Goal: Transaction & Acquisition: Purchase product/service

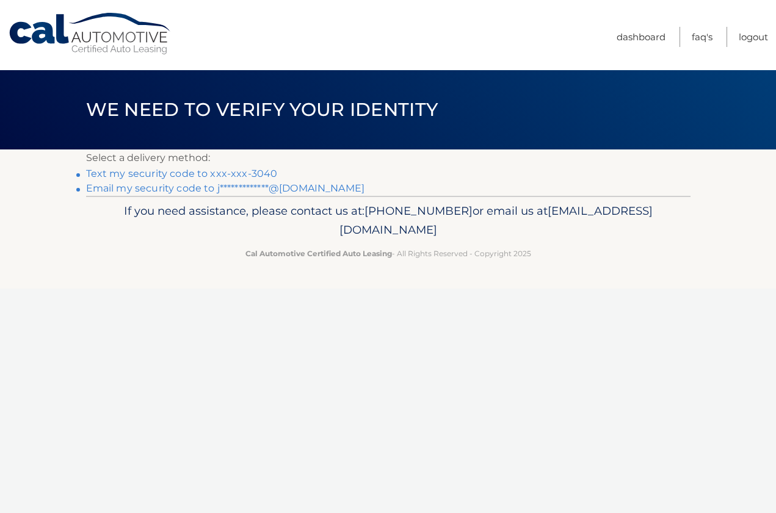
click at [251, 176] on link "Text my security code to xxx-xxx-3040" at bounding box center [182, 174] width 192 height 12
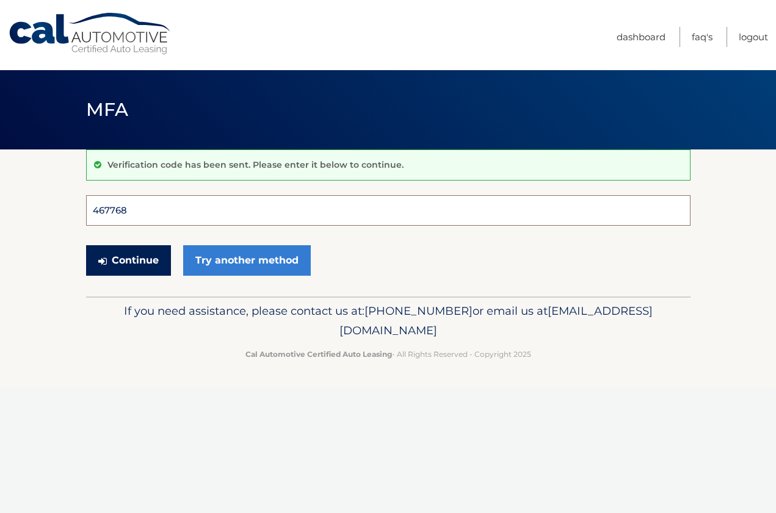
type input "467768"
click at [128, 260] on button "Continue" at bounding box center [128, 260] width 85 height 31
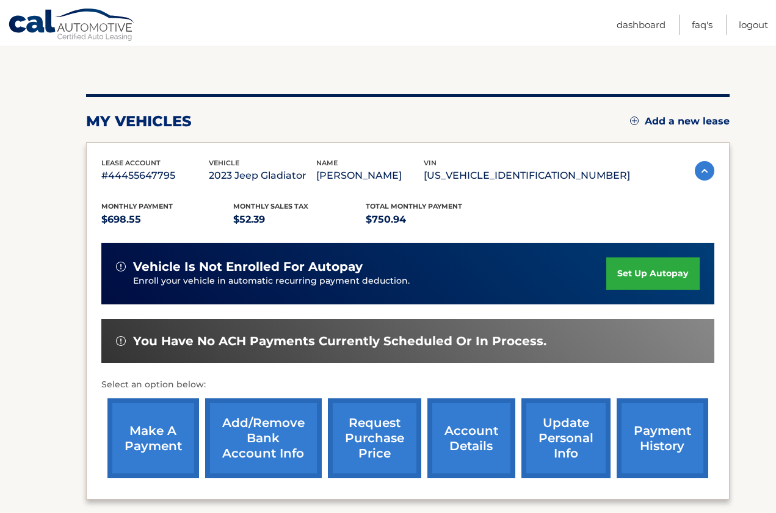
scroll to position [124, 0]
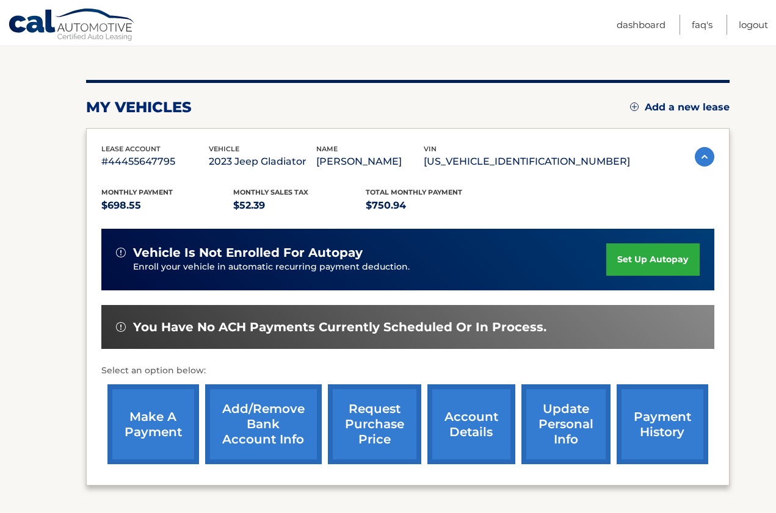
click at [146, 411] on link "make a payment" at bounding box center [153, 424] width 92 height 80
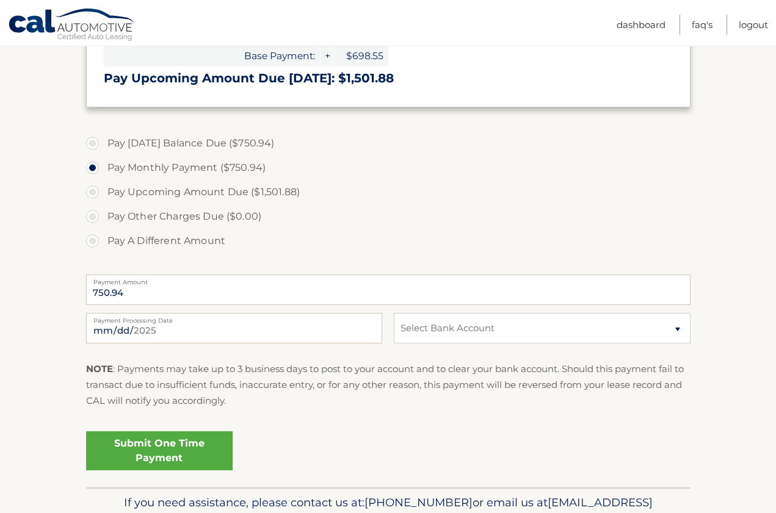
scroll to position [418, 0]
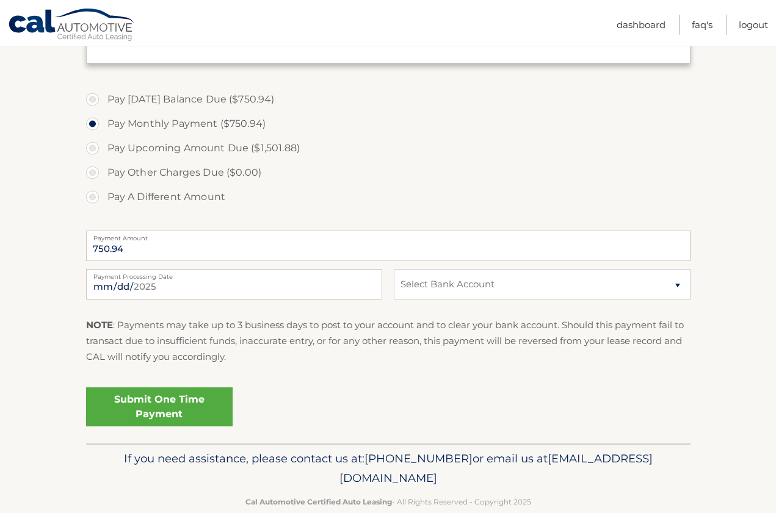
click at [180, 416] on link "Submit One Time Payment" at bounding box center [159, 406] width 146 height 39
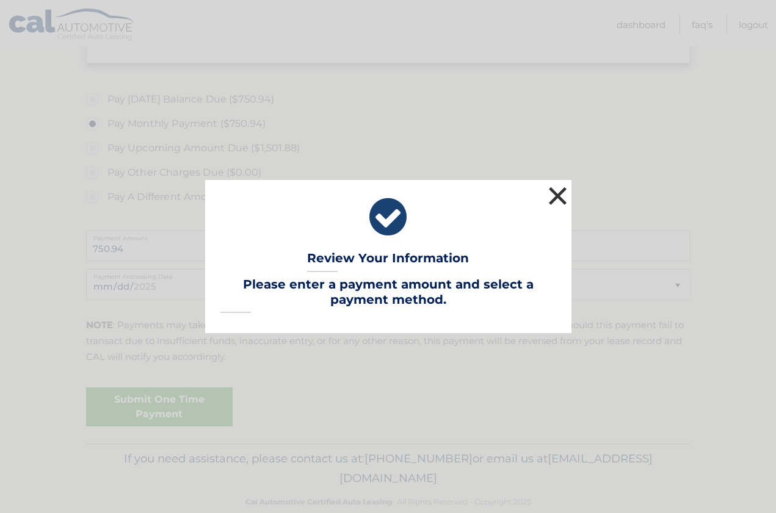
click at [564, 191] on button "×" at bounding box center [557, 196] width 24 height 24
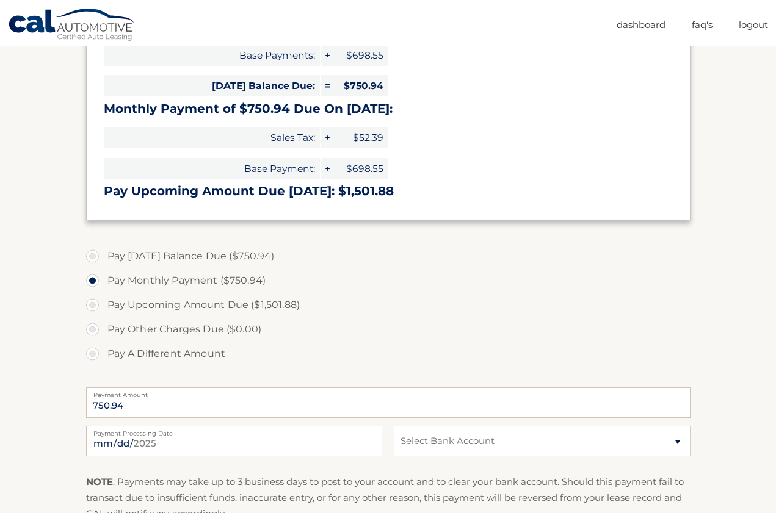
scroll to position [262, 0]
click at [100, 257] on label "Pay Today's Balance Due ($750.94)" at bounding box center [388, 255] width 604 height 24
click at [100, 257] on input "Pay Today's Balance Due ($750.94)" at bounding box center [97, 253] width 12 height 20
radio input "true"
click at [94, 276] on label "Pay Monthly Payment ($750.94)" at bounding box center [388, 280] width 604 height 24
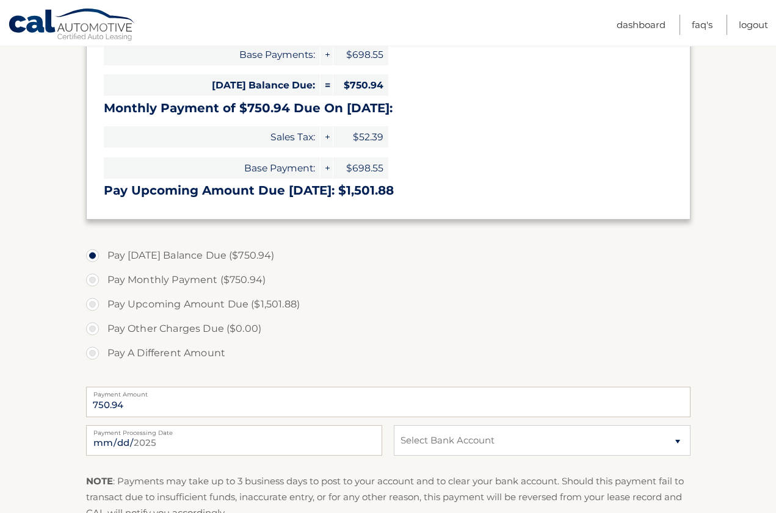
click at [94, 276] on input "Pay Monthly Payment ($750.94)" at bounding box center [97, 278] width 12 height 20
radio input "true"
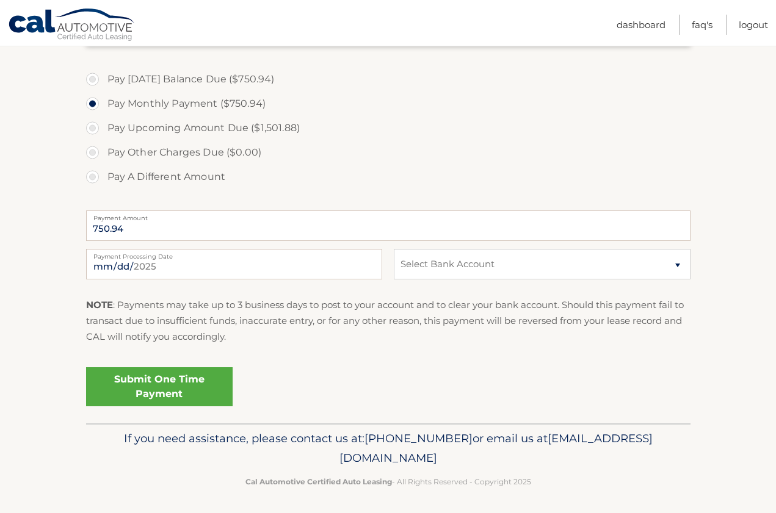
scroll to position [437, 0]
select select "YjU2NTA1YjQtMTRmZi00ZWRiLTk0OTEtNTgyOWIwYmJmZmY0"
click at [147, 383] on link "Submit One Time Payment" at bounding box center [159, 387] width 146 height 39
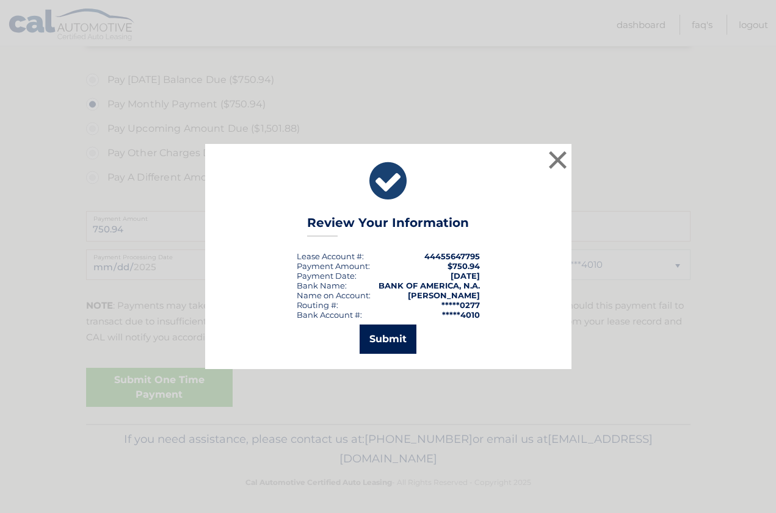
click at [398, 335] on button "Submit" at bounding box center [387, 339] width 57 height 29
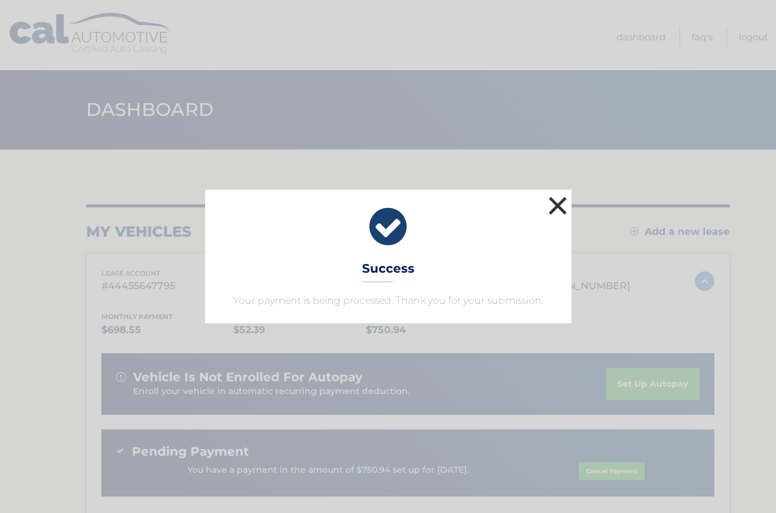
click at [564, 203] on button "×" at bounding box center [557, 205] width 24 height 24
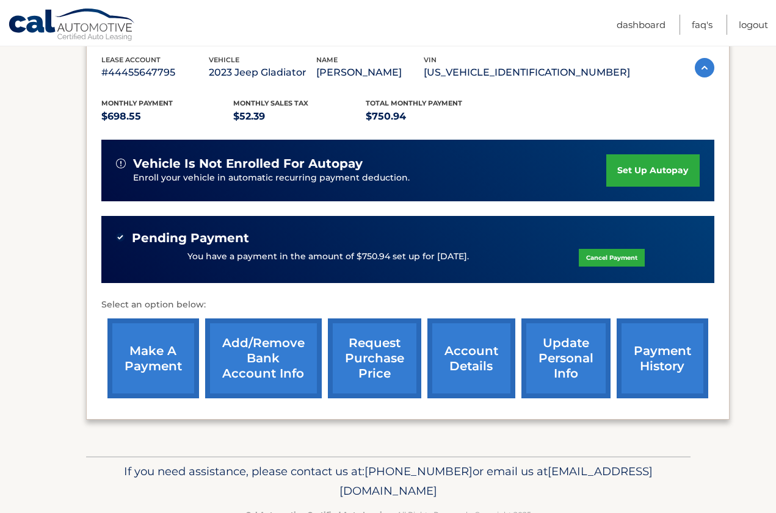
scroll to position [214, 0]
click at [370, 369] on link "request purchase price" at bounding box center [374, 358] width 93 height 80
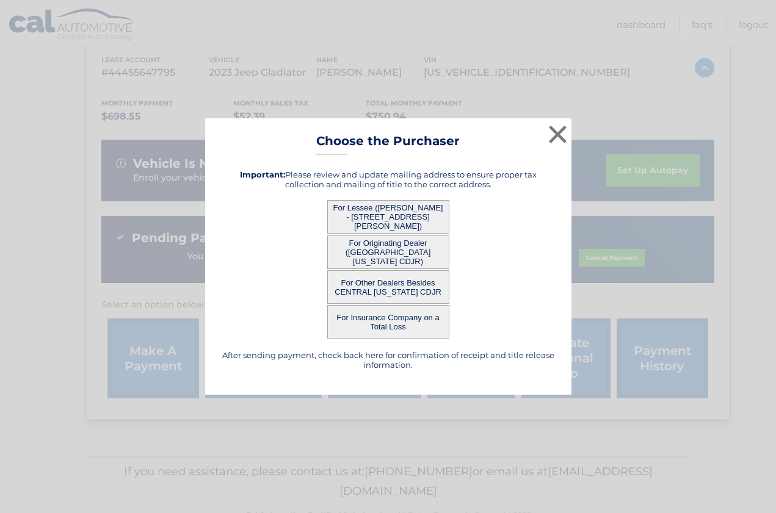
click at [403, 229] on button "For Lessee ([PERSON_NAME] - [STREET_ADDRESS][PERSON_NAME])" at bounding box center [388, 217] width 122 height 34
click at [395, 213] on button "For Lessee ([PERSON_NAME] - [STREET_ADDRESS][PERSON_NAME])" at bounding box center [388, 217] width 122 height 34
click at [394, 221] on div "× Choose the Purchaser After sending payment, check back here for confirmation …" at bounding box center [388, 256] width 366 height 276
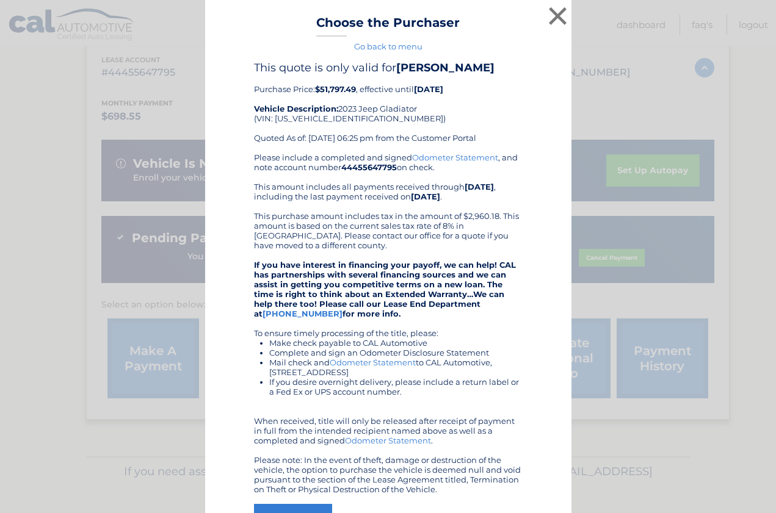
scroll to position [0, 0]
click at [561, 16] on button "×" at bounding box center [557, 16] width 24 height 24
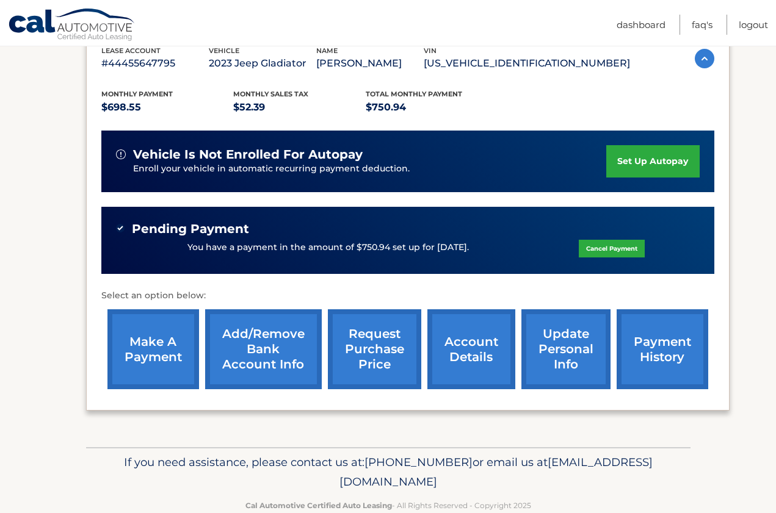
scroll to position [217, 0]
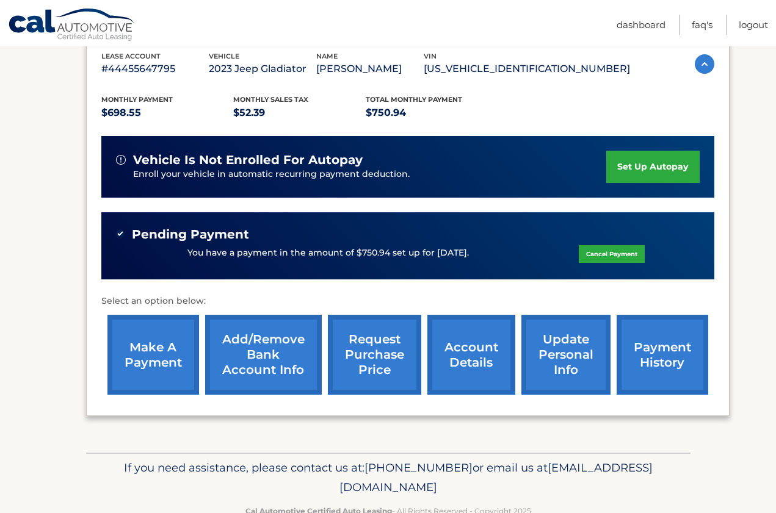
click at [475, 359] on link "account details" at bounding box center [471, 355] width 88 height 80
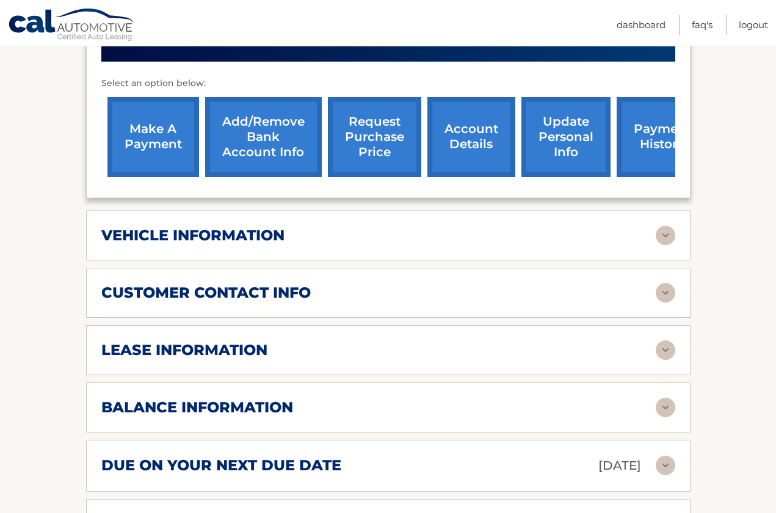
scroll to position [470, 0]
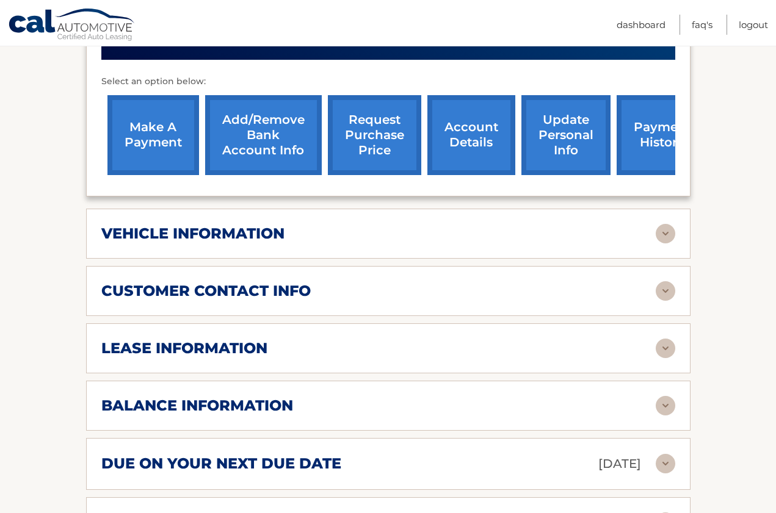
click at [662, 339] on img at bounding box center [665, 349] width 20 height 20
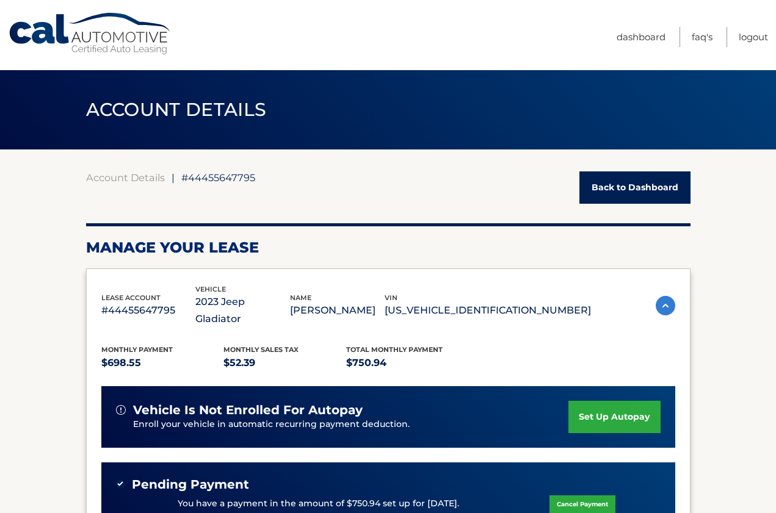
scroll to position [0, 0]
